Goal: Information Seeking & Learning: Compare options

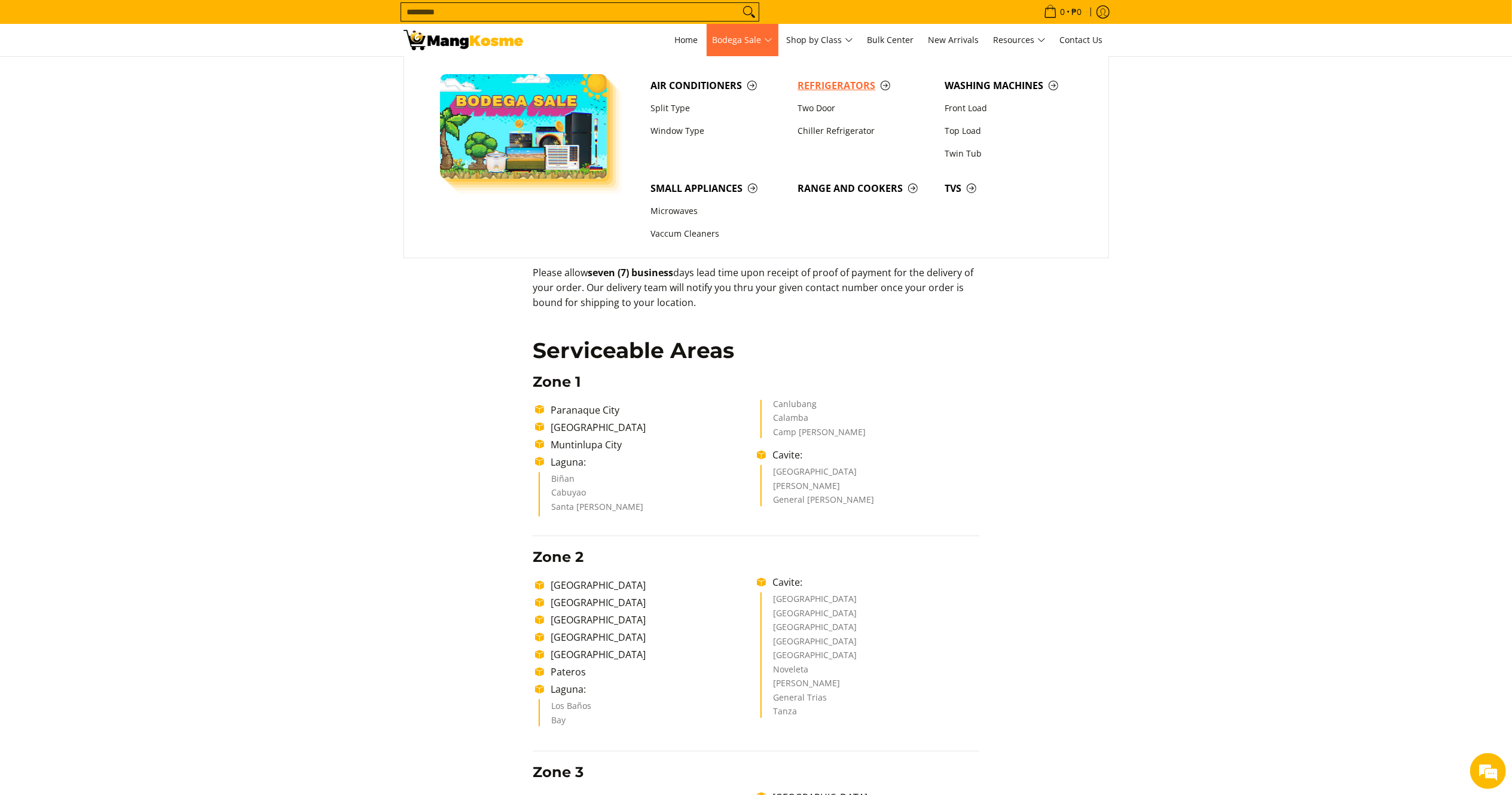
click at [809, 88] on span "Refrigerators" at bounding box center [865, 86] width 135 height 15
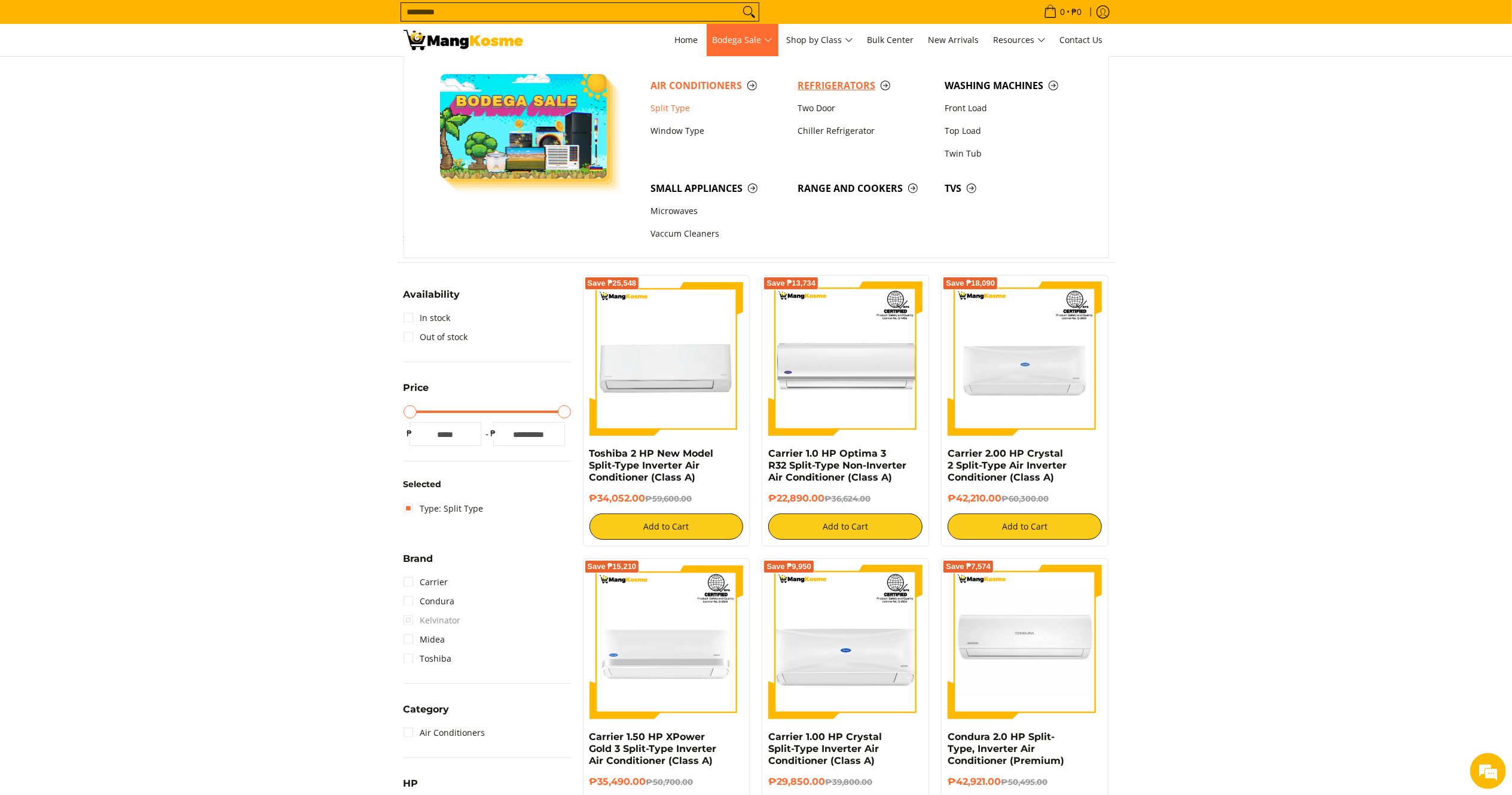
click at [823, 86] on span "Refrigerators" at bounding box center [865, 86] width 135 height 15
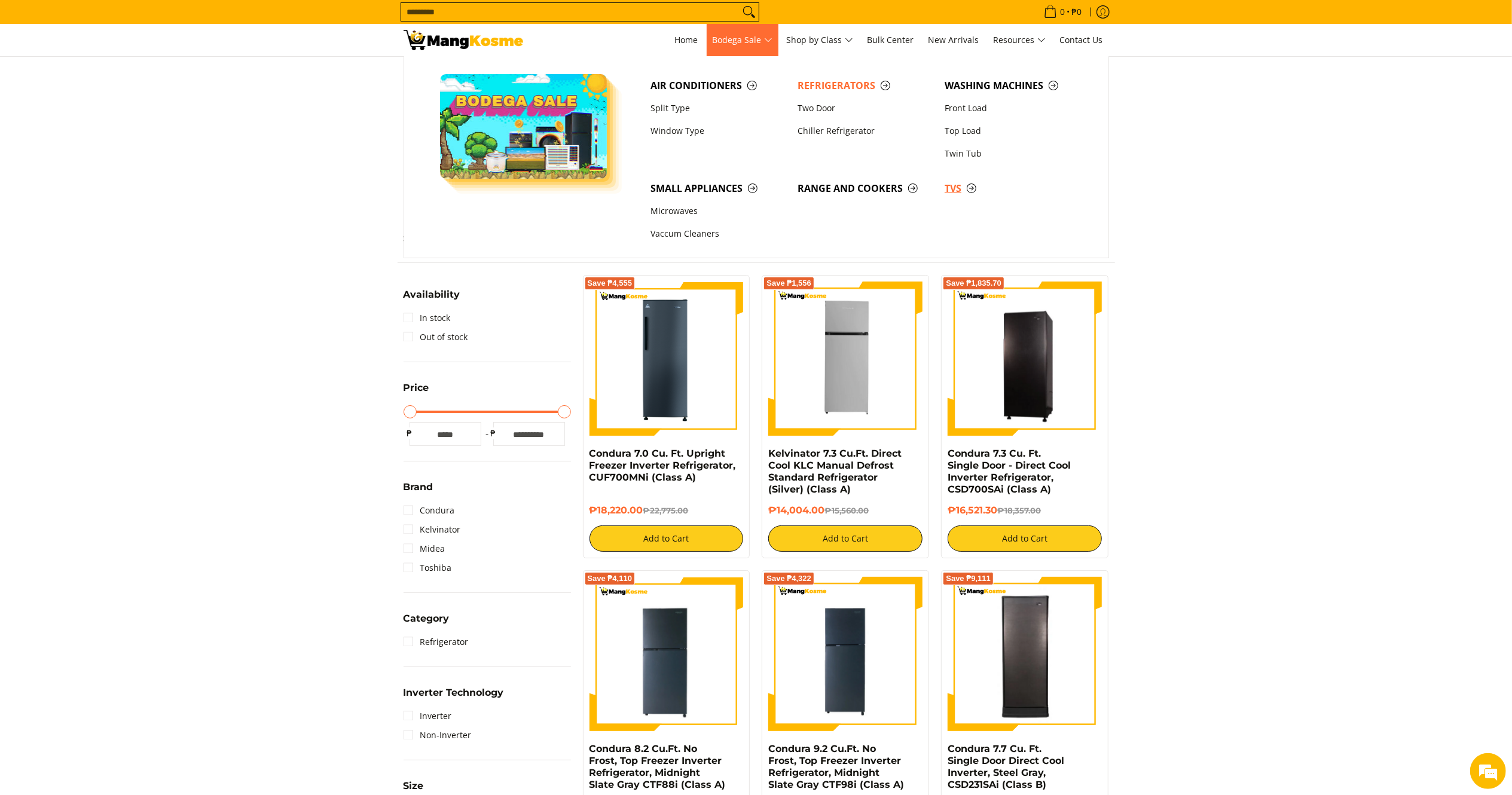
click at [947, 192] on span "TVs" at bounding box center [1012, 189] width 135 height 15
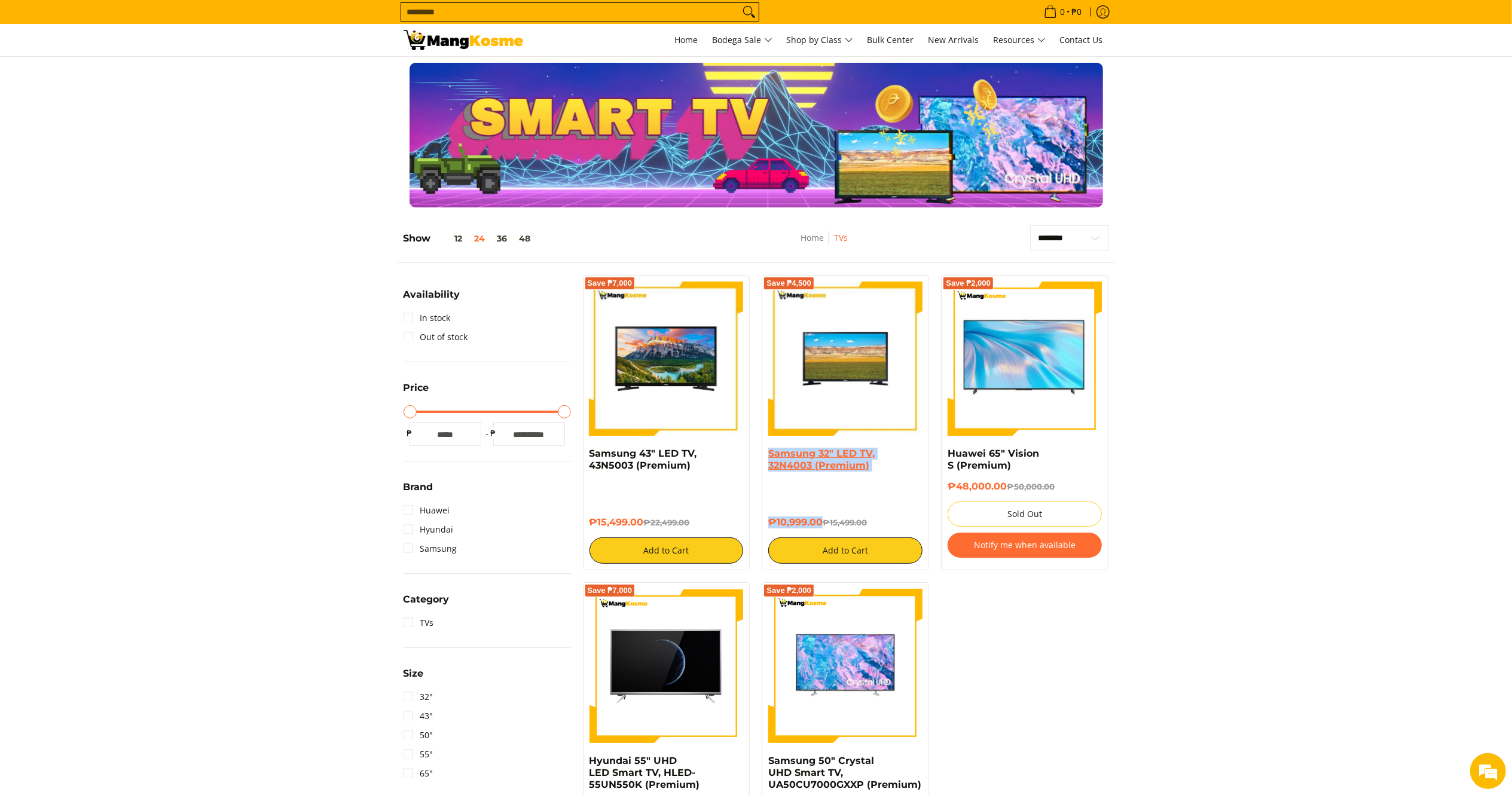
drag, startPoint x: 823, startPoint y: 525, endPoint x: 770, endPoint y: 454, distance: 88.6
click at [771, 452] on div "Samsung 32" LED TV, 32N4003 (Premium) ₱10,999.00 ₱15,499.00 Add to Cart" at bounding box center [845, 505] width 154 height 116
copy div "Samsung 32" LED TV, 32N4003 (Premium) ₱10,999.00"
drag, startPoint x: 644, startPoint y: 519, endPoint x: 582, endPoint y: 456, distance: 88.4
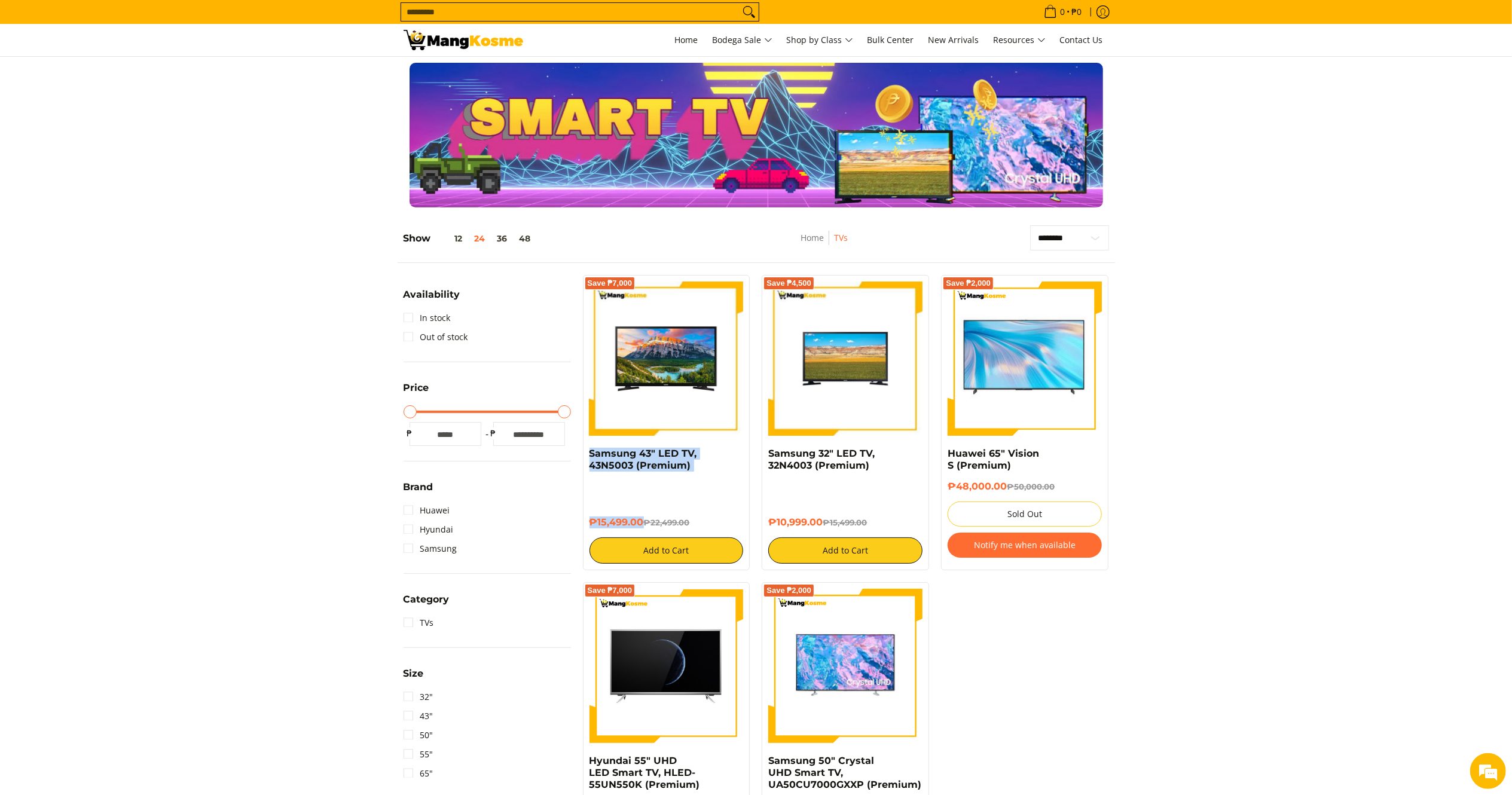
click at [582, 456] on div "Save ₱7,000 Samsung 43" LED TV, 43N5003 (Premium) ₱15,499.00 ₱22,499.00 Add to …" at bounding box center [667, 422] width 180 height 296
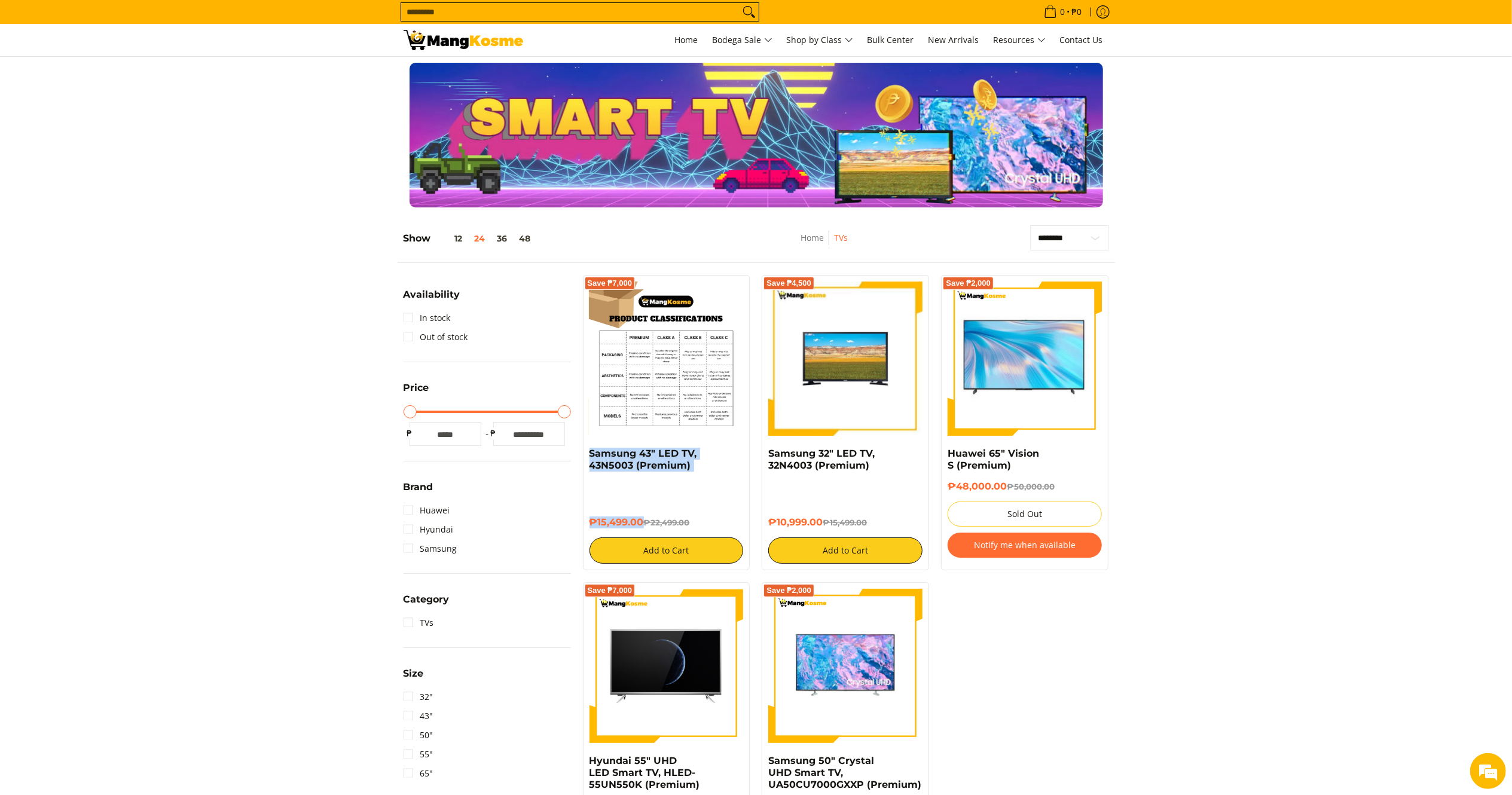
copy div "Samsung 43" LED TV, 43N5003 (Premium) ₱15,499.00"
